Goal: Navigation & Orientation: Find specific page/section

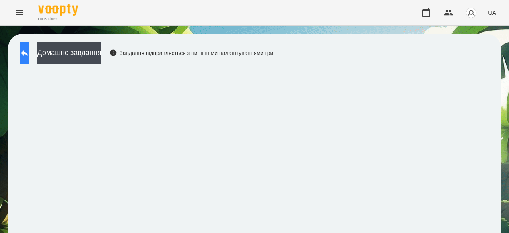
scroll to position [1, 0]
click at [29, 48] on icon at bounding box center [25, 53] width 10 height 10
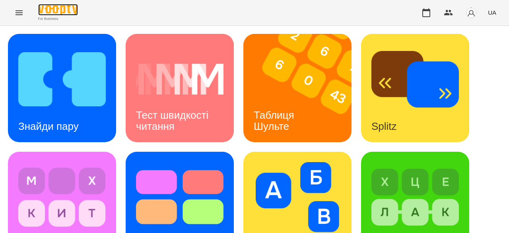
click at [56, 5] on img at bounding box center [58, 10] width 40 height 12
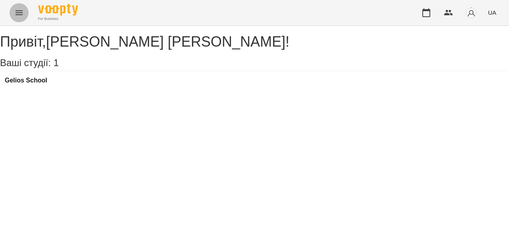
click at [24, 9] on button "Menu" at bounding box center [19, 12] width 19 height 19
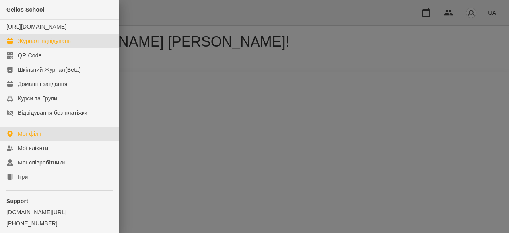
click at [70, 45] on div "Журнал відвідувань" at bounding box center [44, 41] width 53 height 8
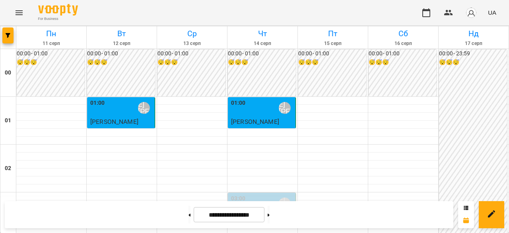
scroll to position [875, 0]
